Goal: Task Accomplishment & Management: Manage account settings

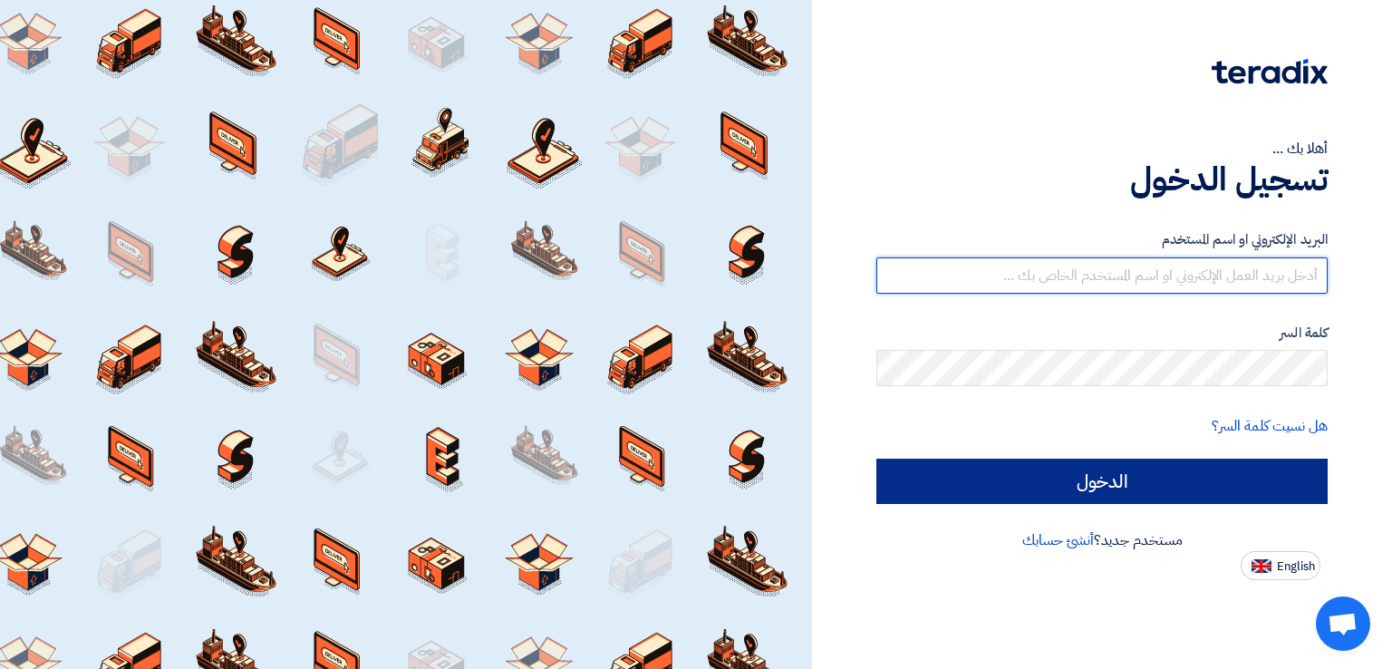
type input "[EMAIL_ADDRESS][DOMAIN_NAME]"
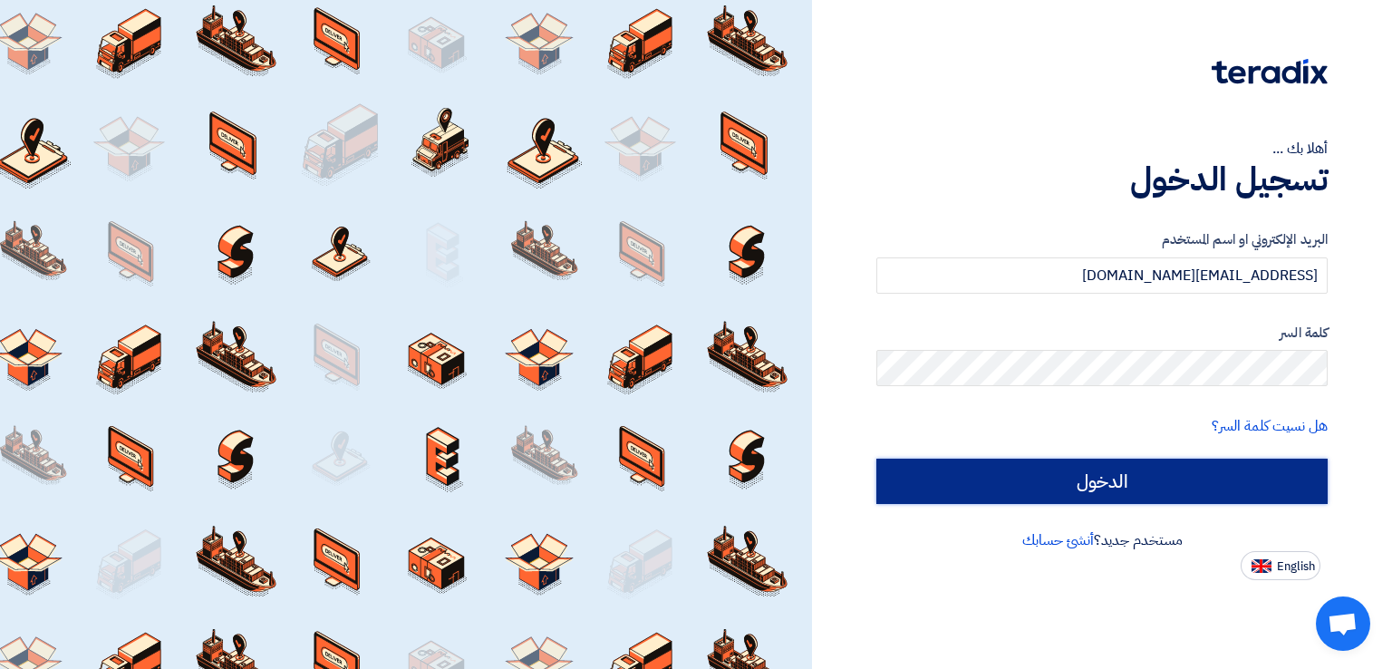
click at [1109, 478] on input "الدخول" at bounding box center [1101, 481] width 451 height 45
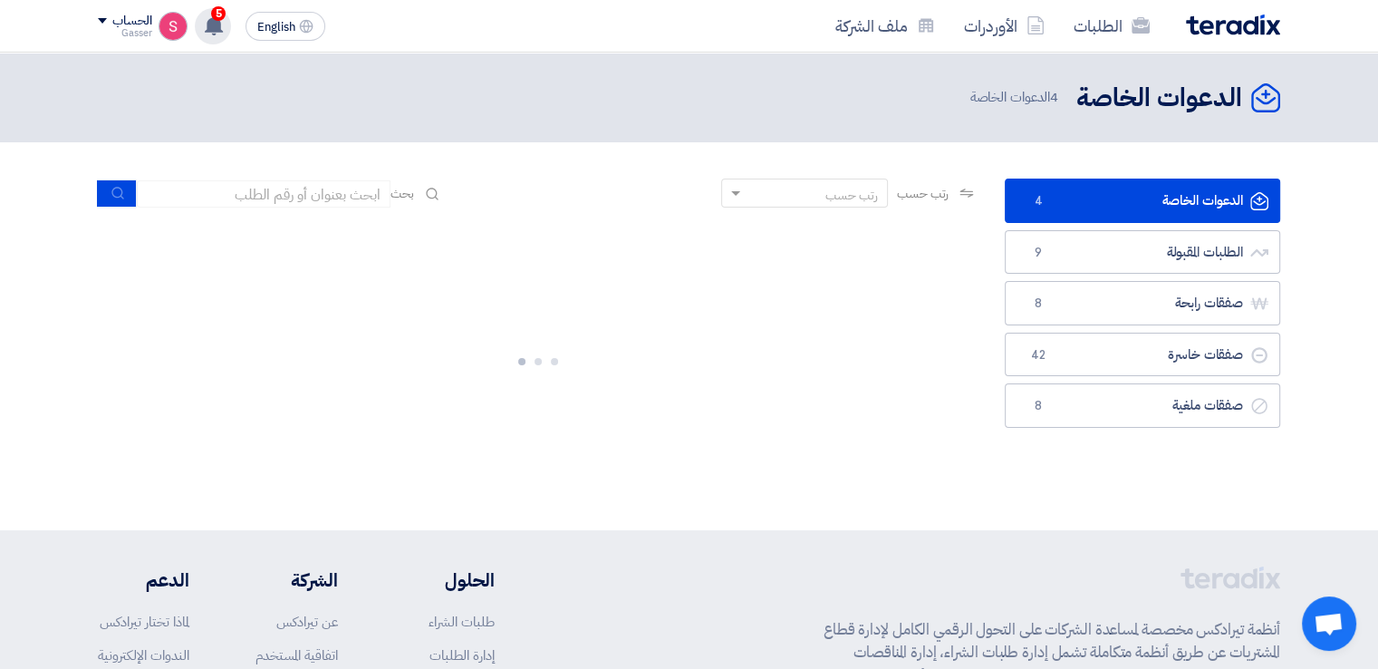
click at [217, 15] on span "5" at bounding box center [218, 13] width 14 height 14
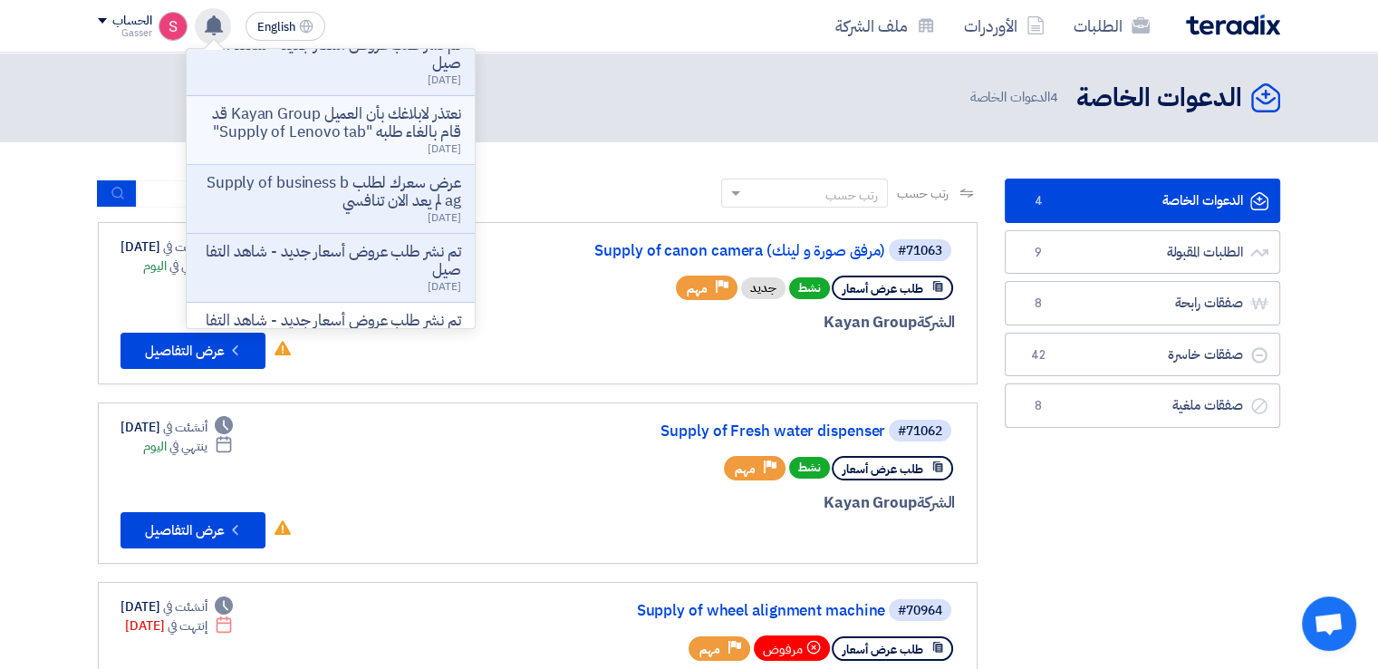
scroll to position [181, 0]
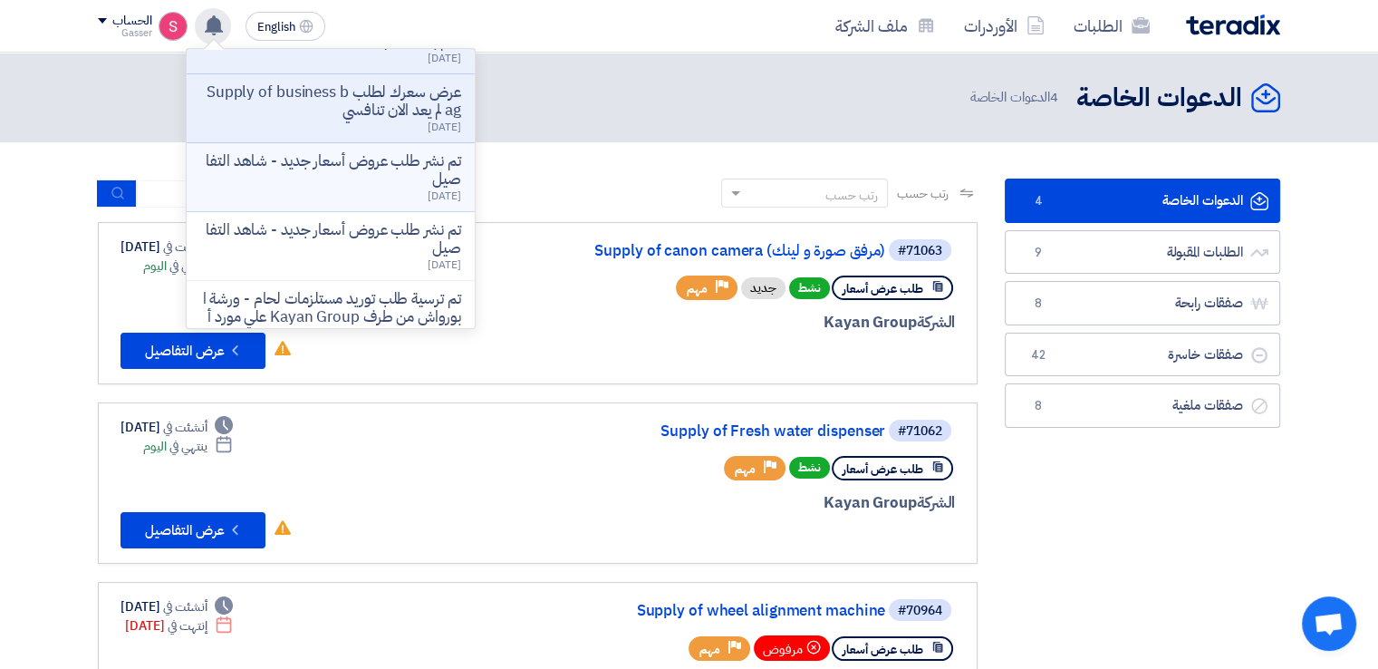
click at [431, 179] on p "تم نشر طلب عروض أسعار جديد - شاهد التفاصيل" at bounding box center [330, 170] width 259 height 36
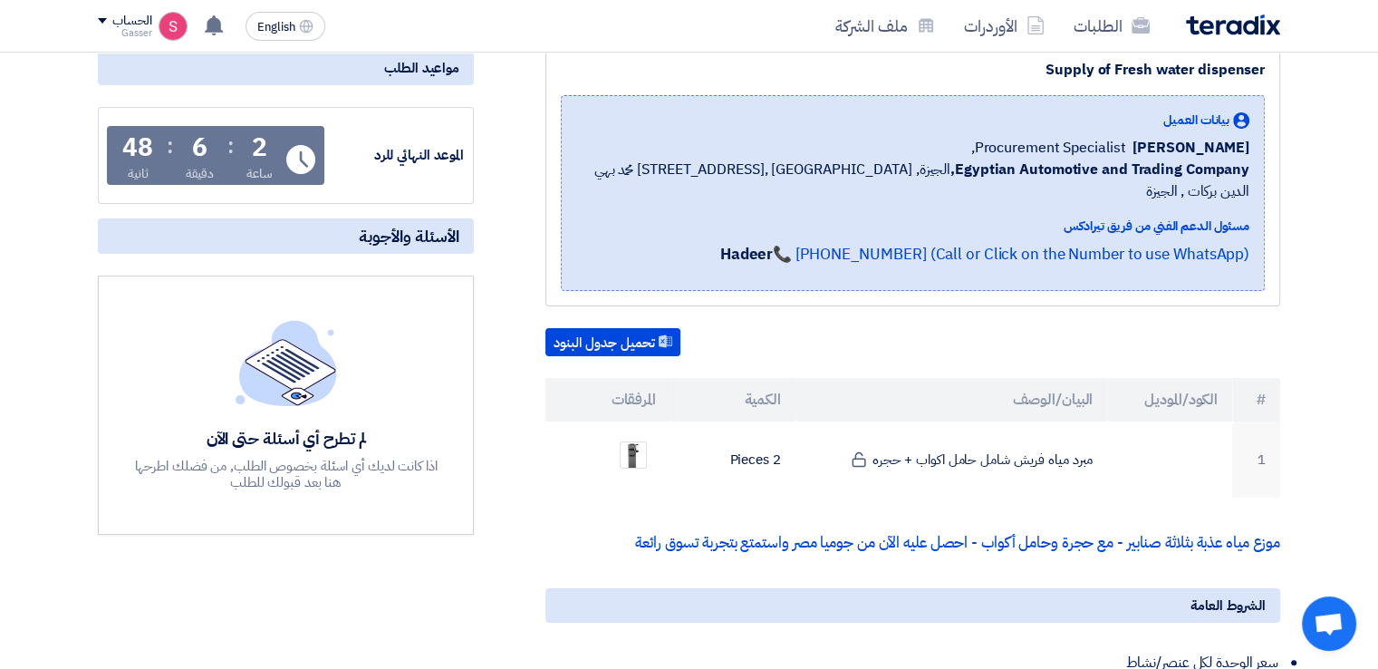
scroll to position [0, 0]
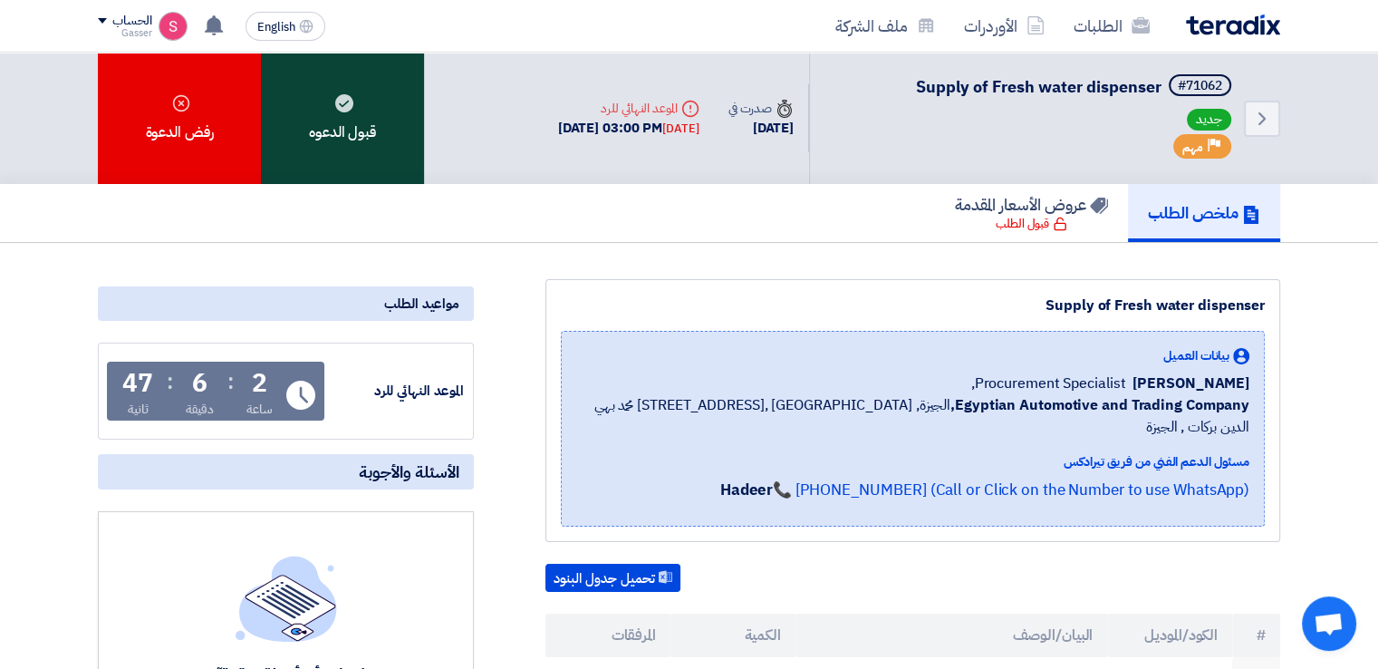
click at [407, 160] on div "قبول الدعوه" at bounding box center [342, 118] width 163 height 131
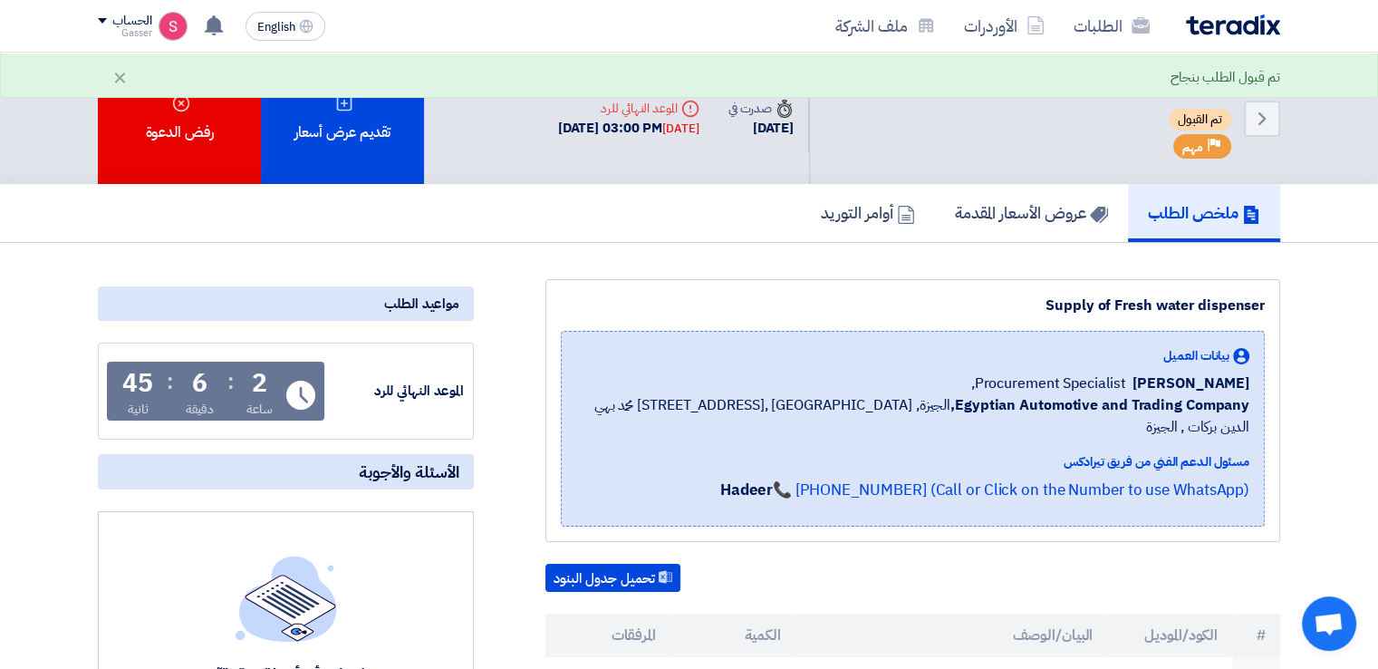
drag, startPoint x: 219, startPoint y: 30, endPoint x: 348, endPoint y: 168, distance: 188.5
click at [219, 29] on use at bounding box center [214, 25] width 18 height 20
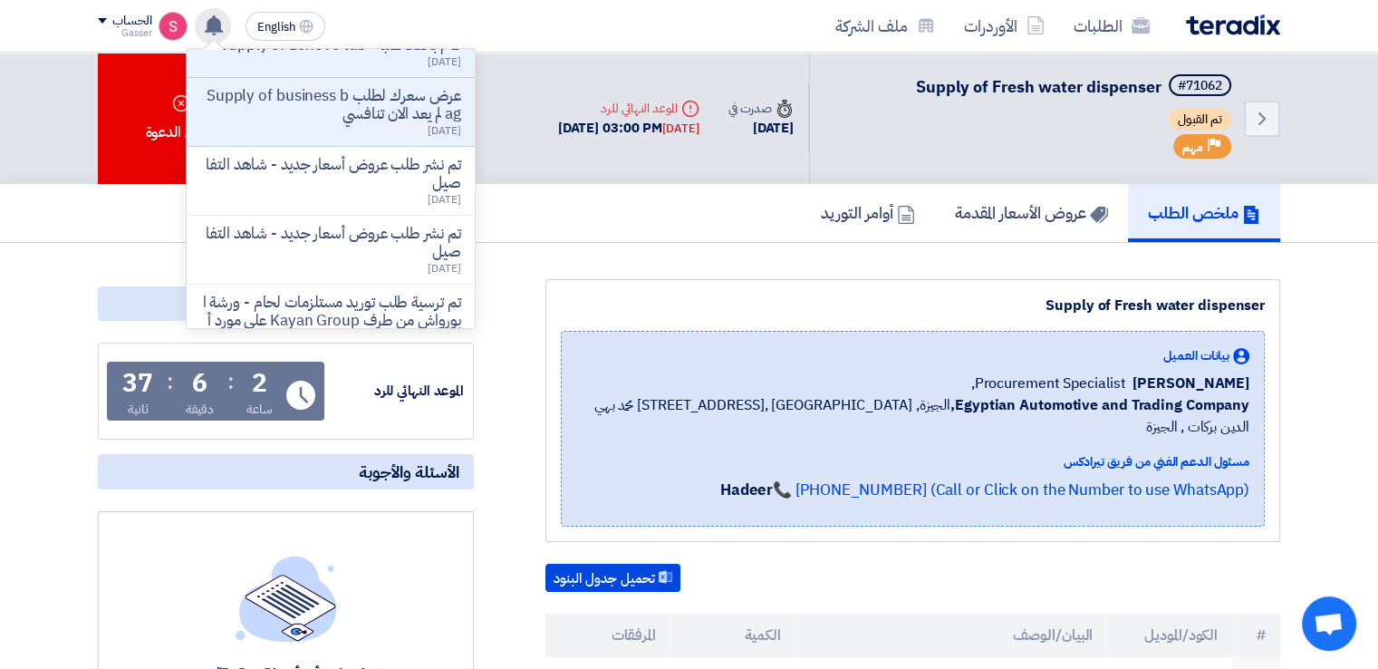
scroll to position [181, 0]
click at [399, 114] on p "عرض سعرك لطلب Supply of business bag لم يعد الان تنافسي" at bounding box center [330, 101] width 259 height 36
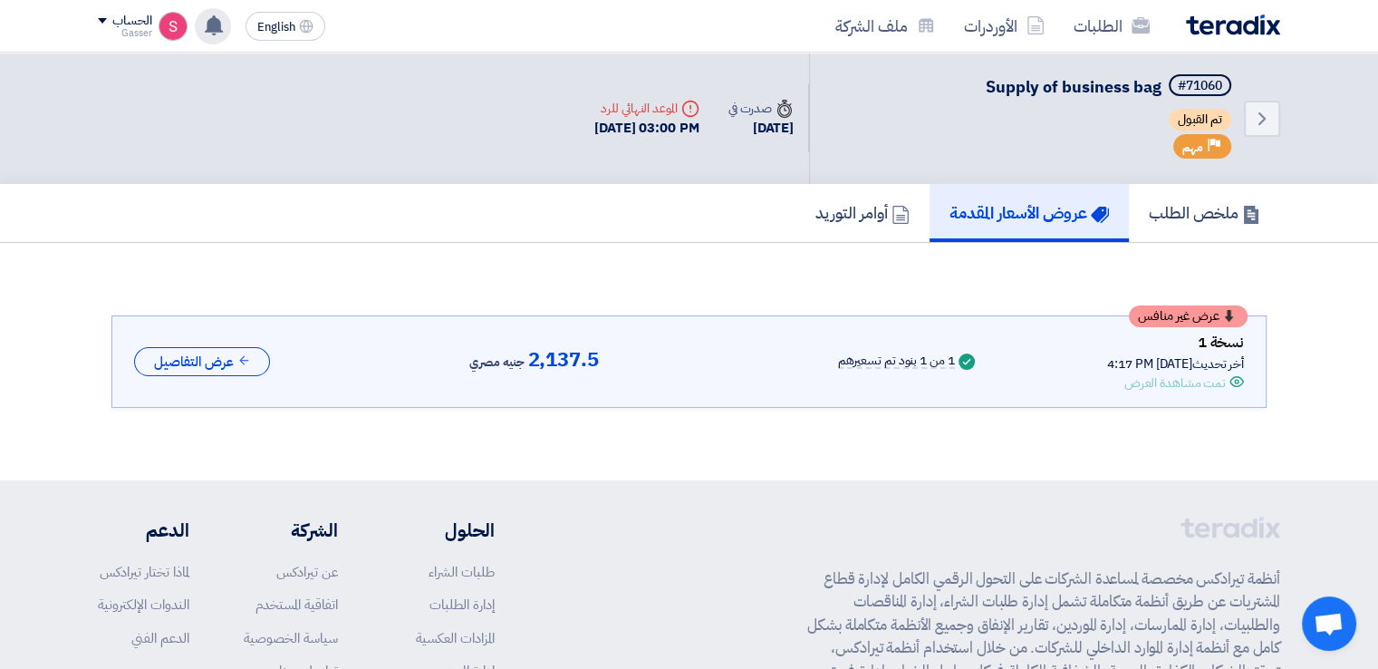
scroll to position [24, 0]
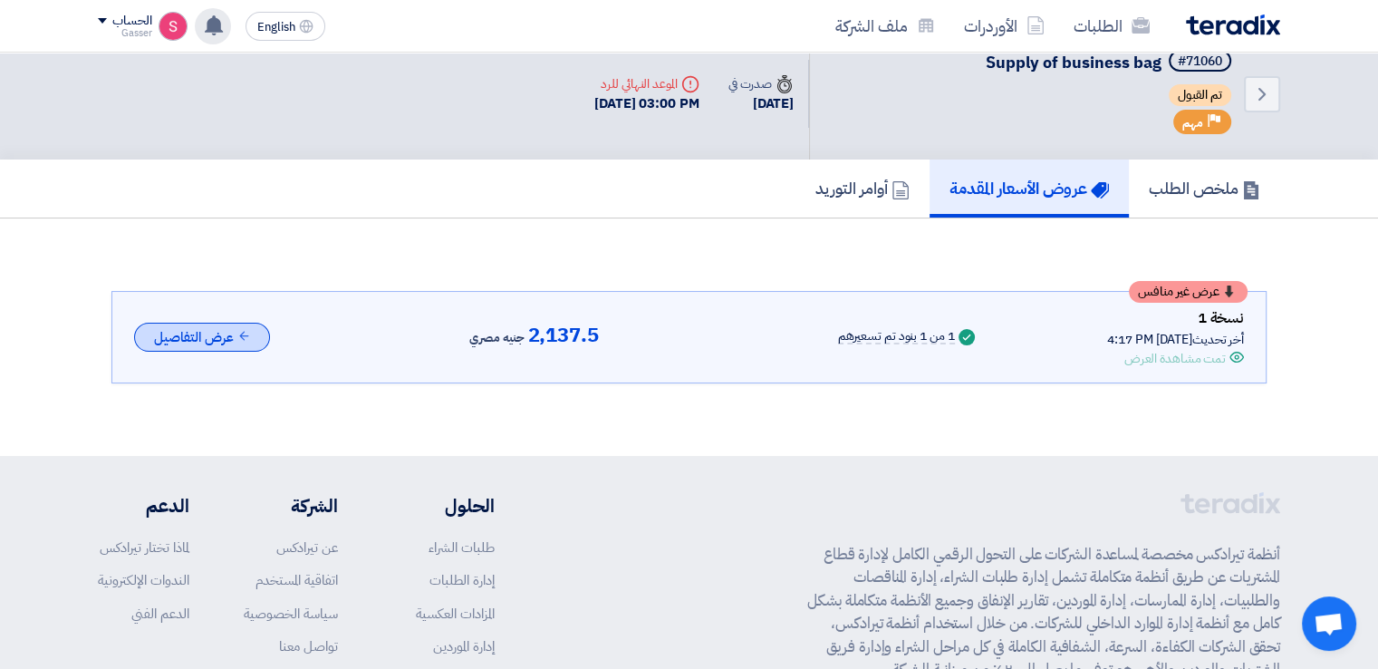
click at [203, 342] on button "عرض التفاصيل" at bounding box center [202, 338] width 136 height 30
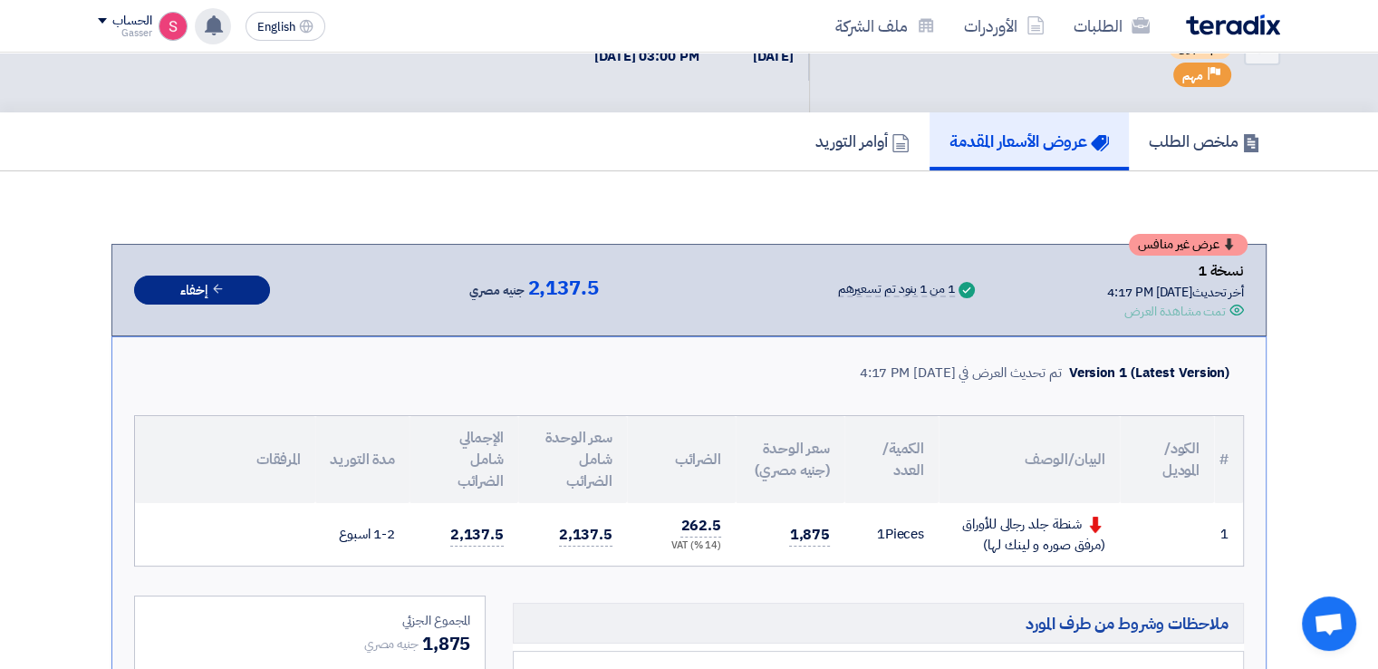
scroll to position [0, 0]
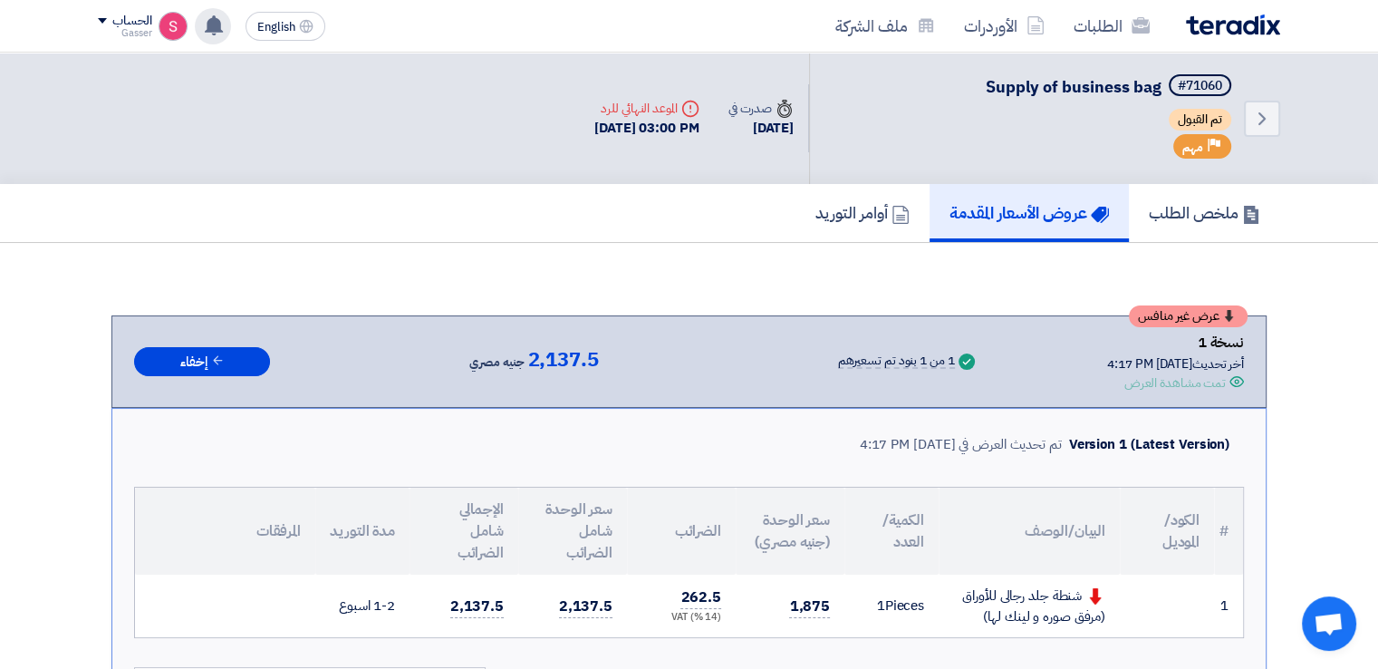
click at [221, 23] on icon at bounding box center [214, 25] width 20 height 20
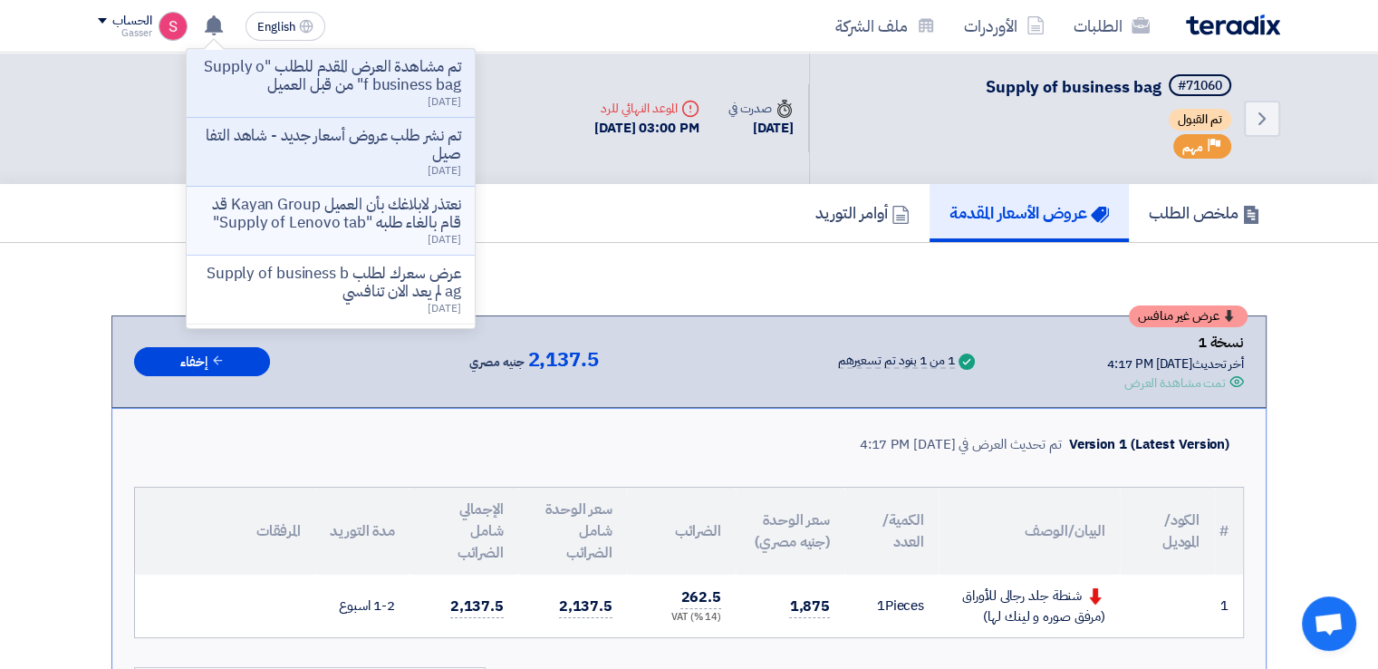
click at [412, 232] on p "نعتذر لابلاغك بأن العميل Kayan Group قد قام بالغاء طلبه "Supply of Lenovo tab"" at bounding box center [330, 214] width 259 height 36
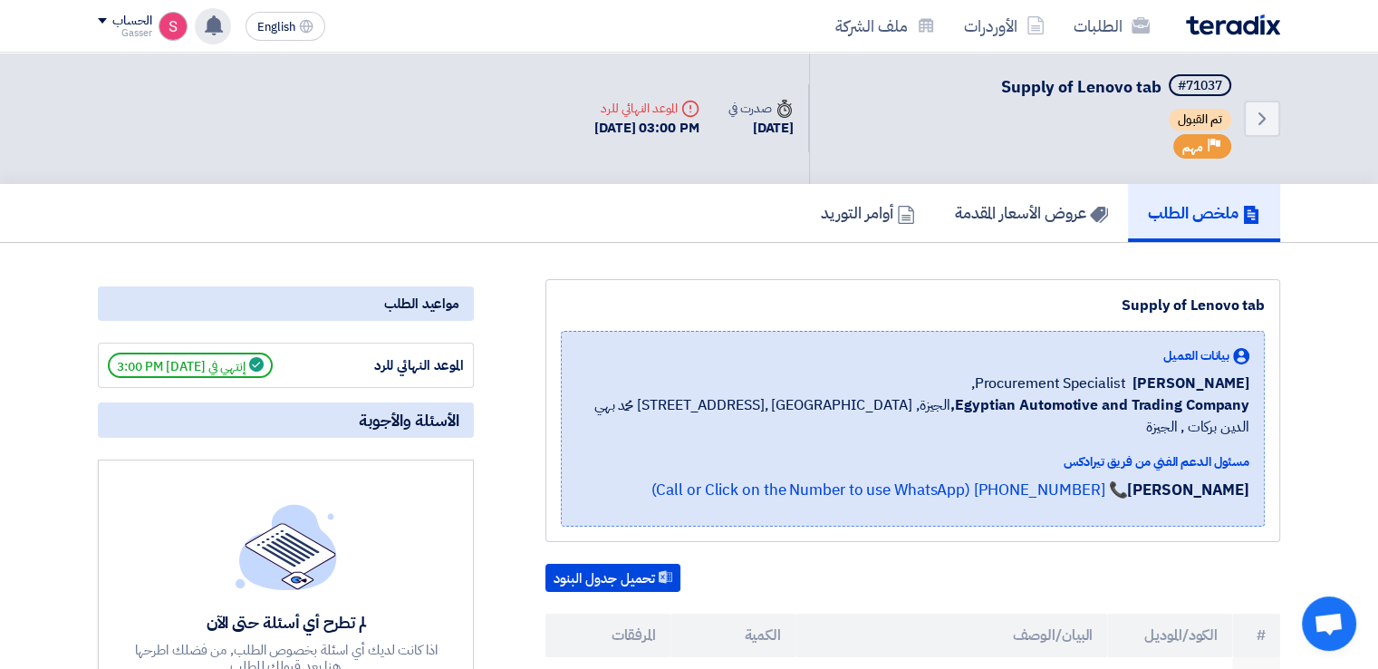
click at [209, 22] on use at bounding box center [214, 25] width 18 height 20
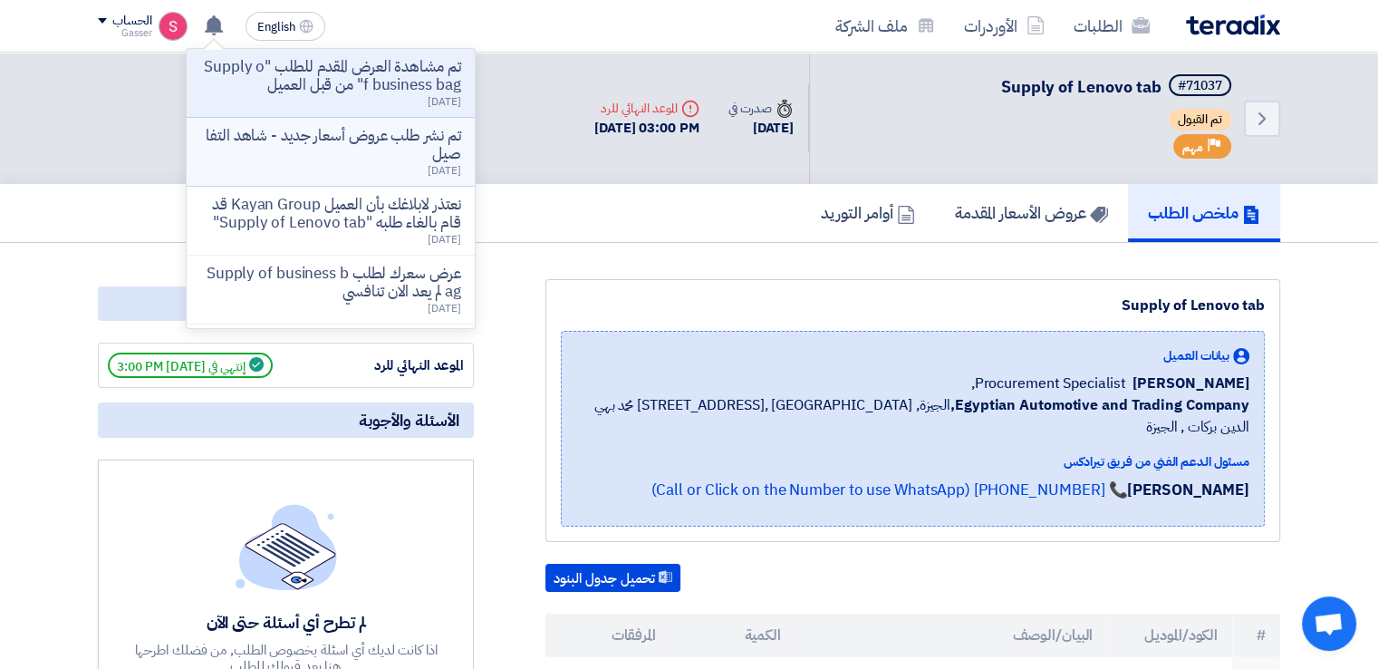
click at [377, 139] on p "تم نشر طلب عروض أسعار جديد - شاهد التفاصيل" at bounding box center [330, 145] width 259 height 36
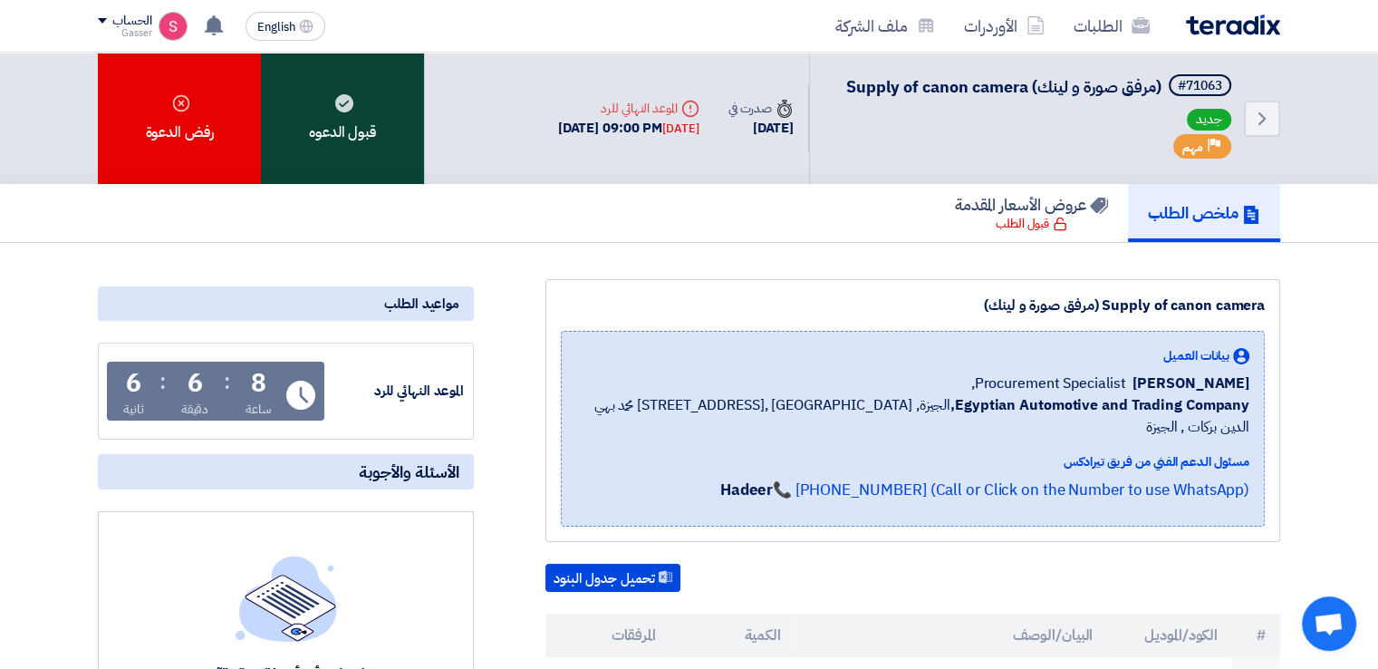
drag, startPoint x: 324, startPoint y: 126, endPoint x: 312, endPoint y: 115, distance: 16.0
click at [324, 126] on div "قبول الدعوه" at bounding box center [342, 118] width 163 height 131
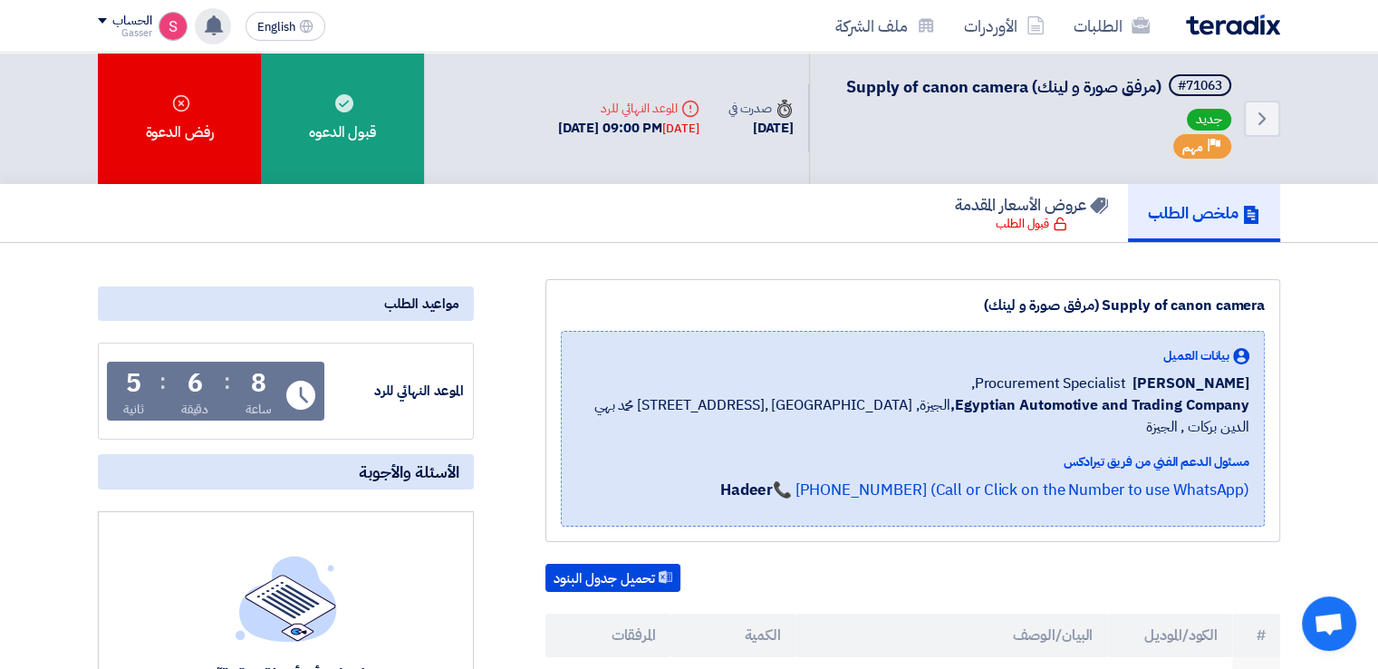
click at [207, 15] on icon at bounding box center [214, 25] width 20 height 20
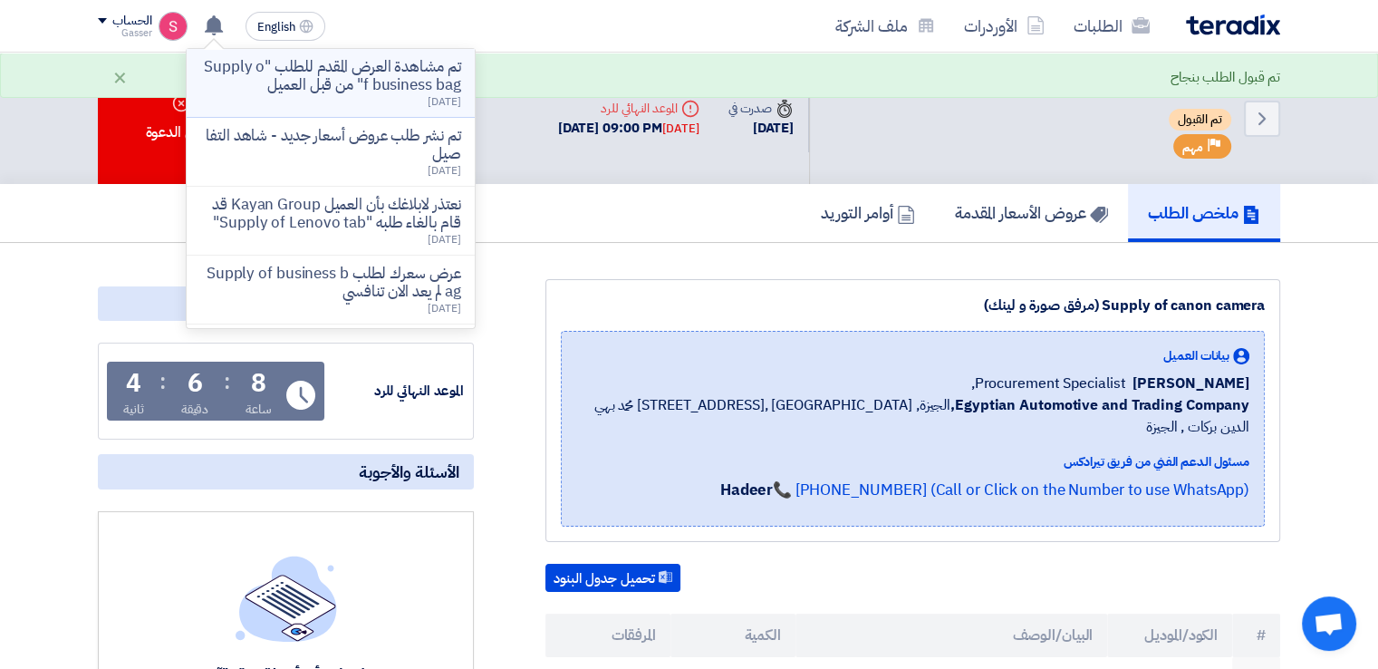
click at [385, 102] on div "تم مشاهدة العرض المقدم للطلب "Supply of business bag" من قبل العميل [DATE]" at bounding box center [330, 83] width 259 height 50
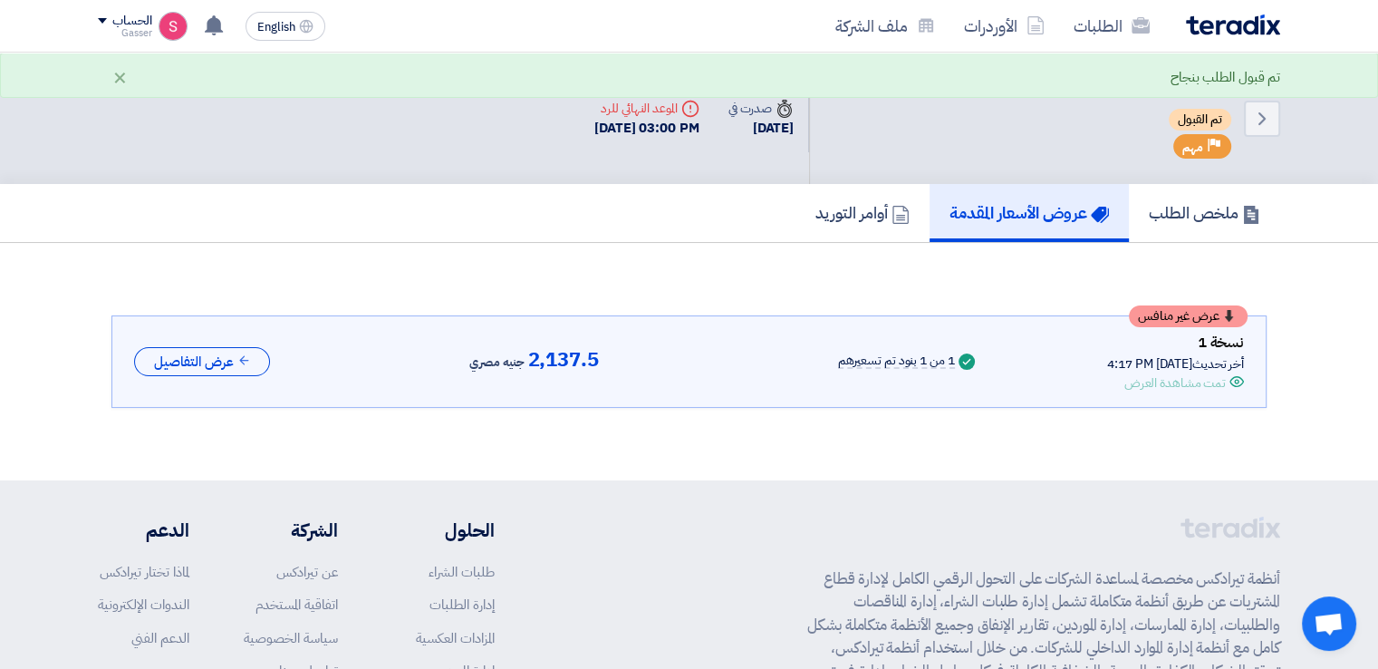
scroll to position [24, 0]
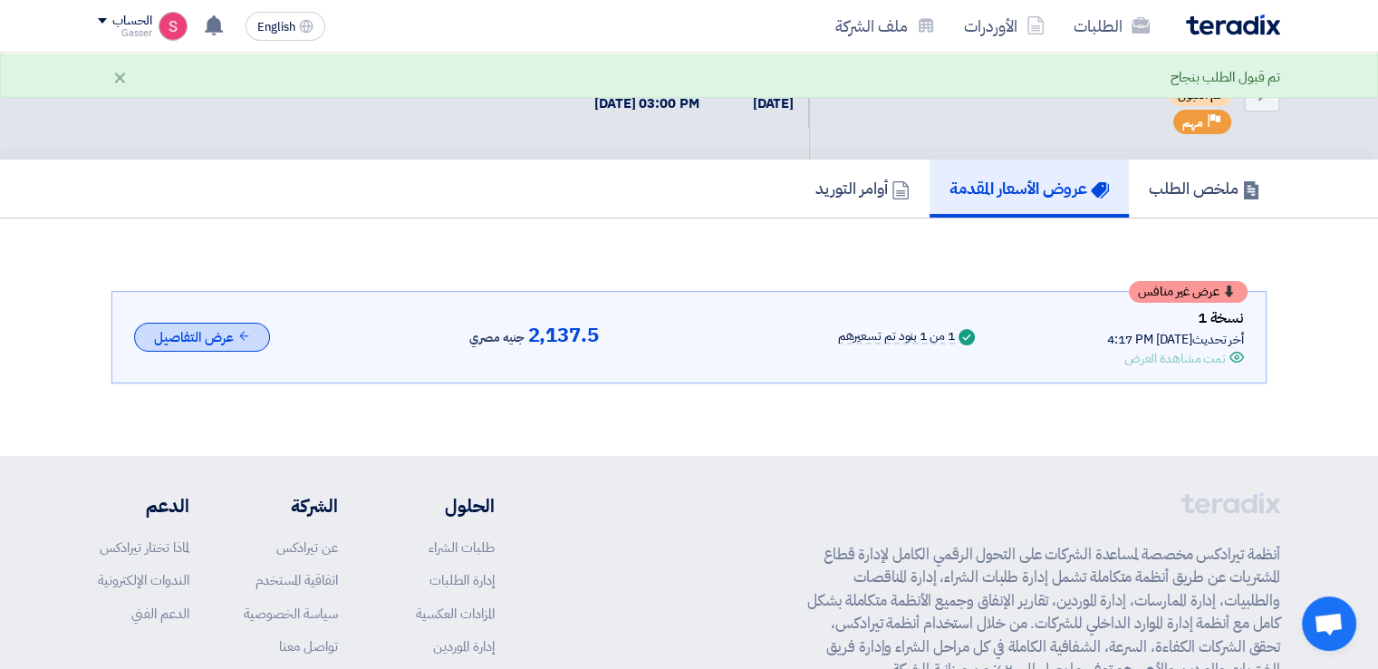
click at [231, 328] on button "عرض التفاصيل" at bounding box center [202, 338] width 136 height 30
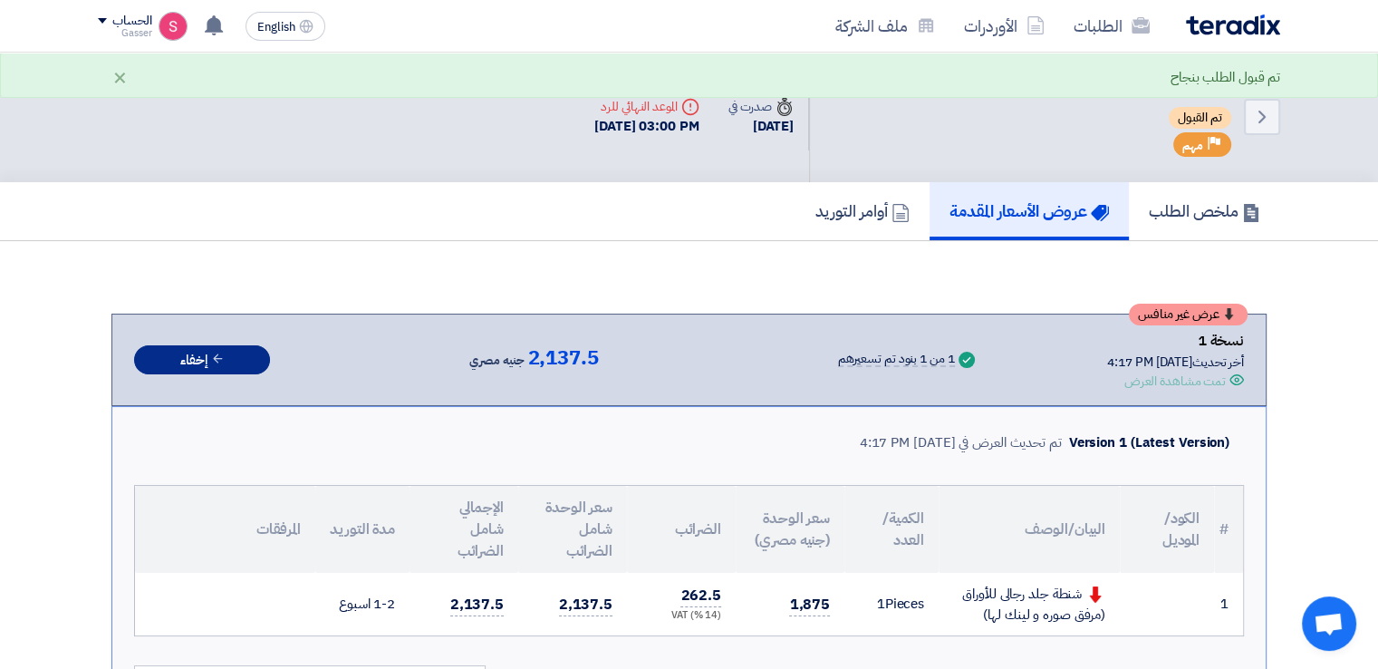
scroll to position [0, 0]
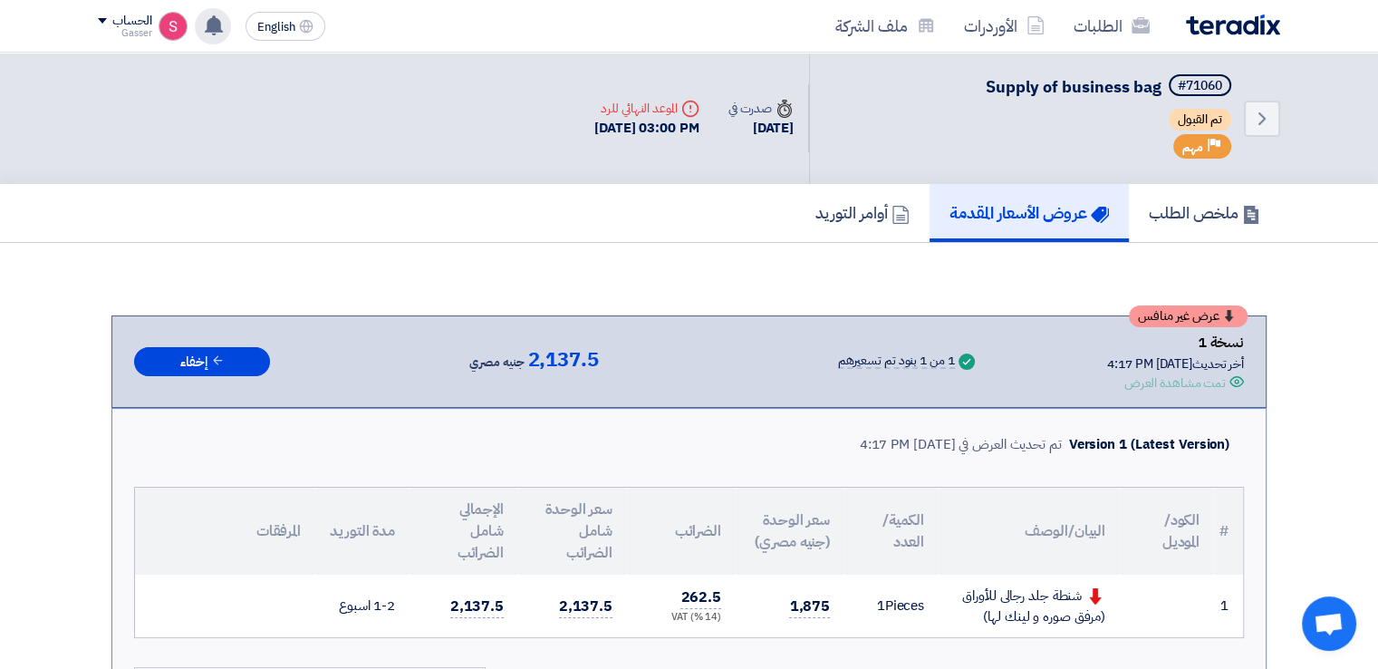
click at [203, 22] on div "تم مشاهدة العرض المقدم للطلب "Supply of business bag" من قبل العميل [DATE] تم ن…" at bounding box center [213, 26] width 36 height 36
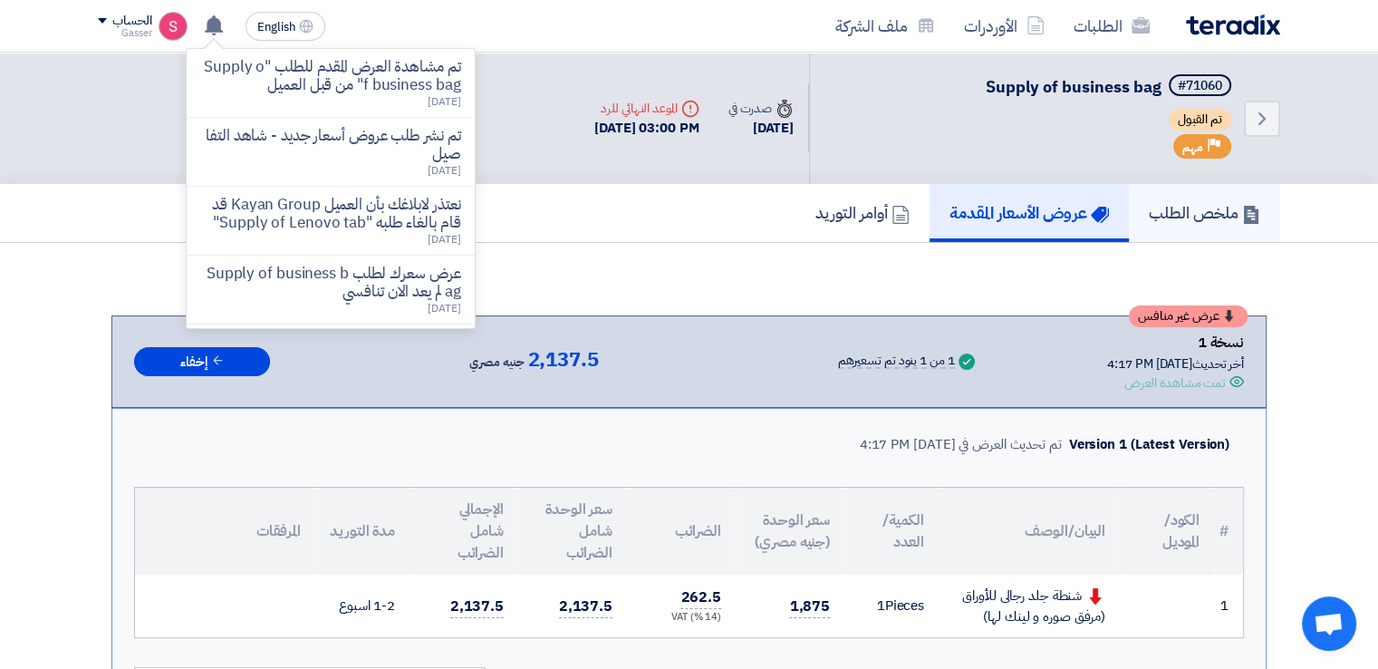
click at [1203, 204] on h5 "ملخص الطلب" at bounding box center [1204, 212] width 111 height 21
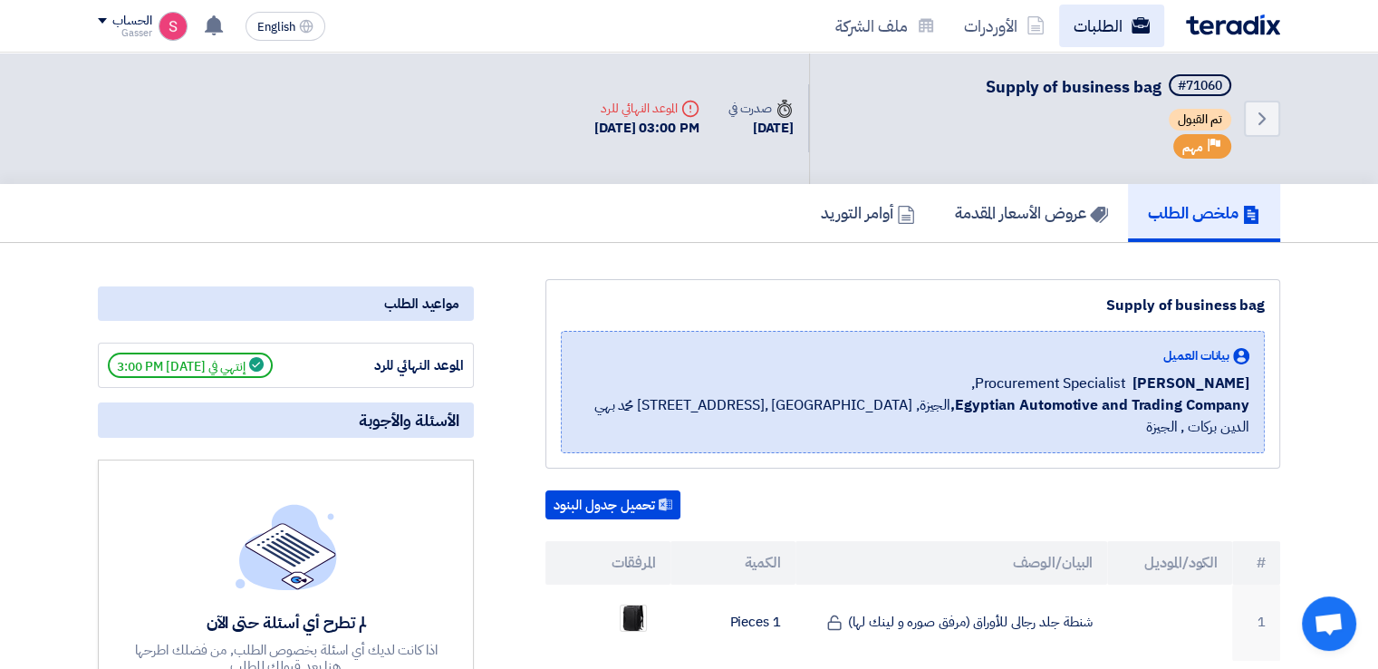
click at [1096, 22] on link "الطلبات" at bounding box center [1111, 26] width 105 height 43
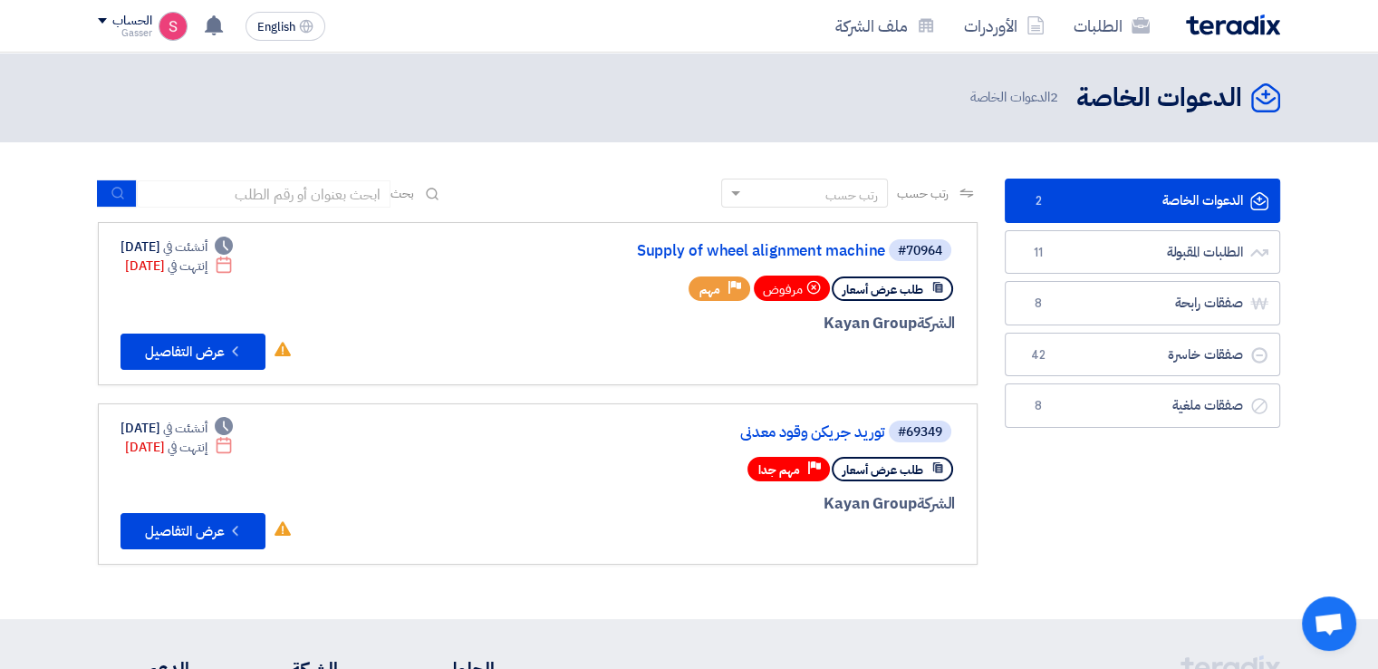
click at [1108, 208] on link "الدعوات الخاصة الدعوات الخاصة 2" at bounding box center [1142, 201] width 275 height 44
